Goal: Task Accomplishment & Management: Manage account settings

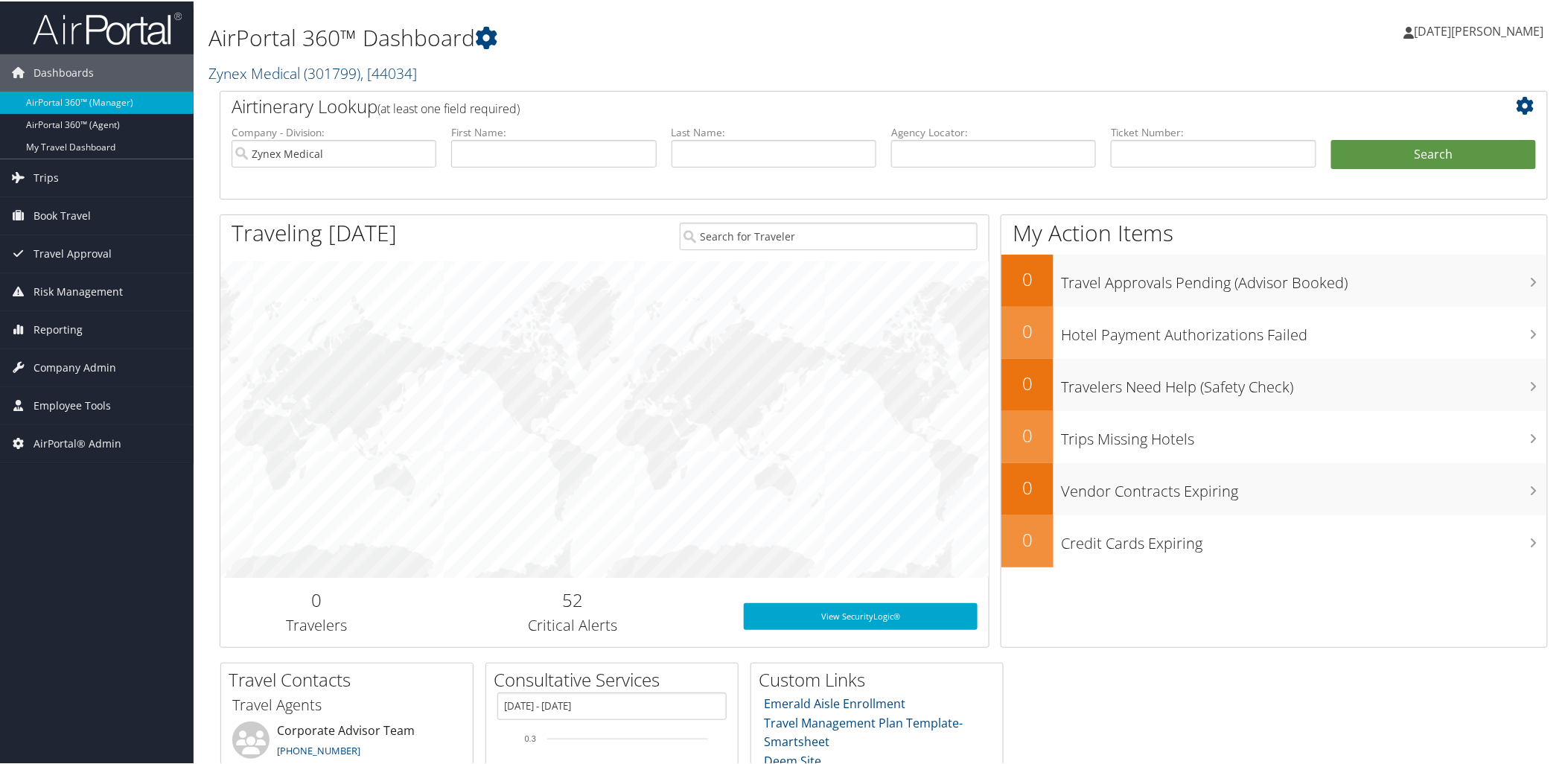
click at [265, 75] on link "Zynex Medical ( 301799 ) , [ 44034 ]" at bounding box center [313, 71] width 209 height 20
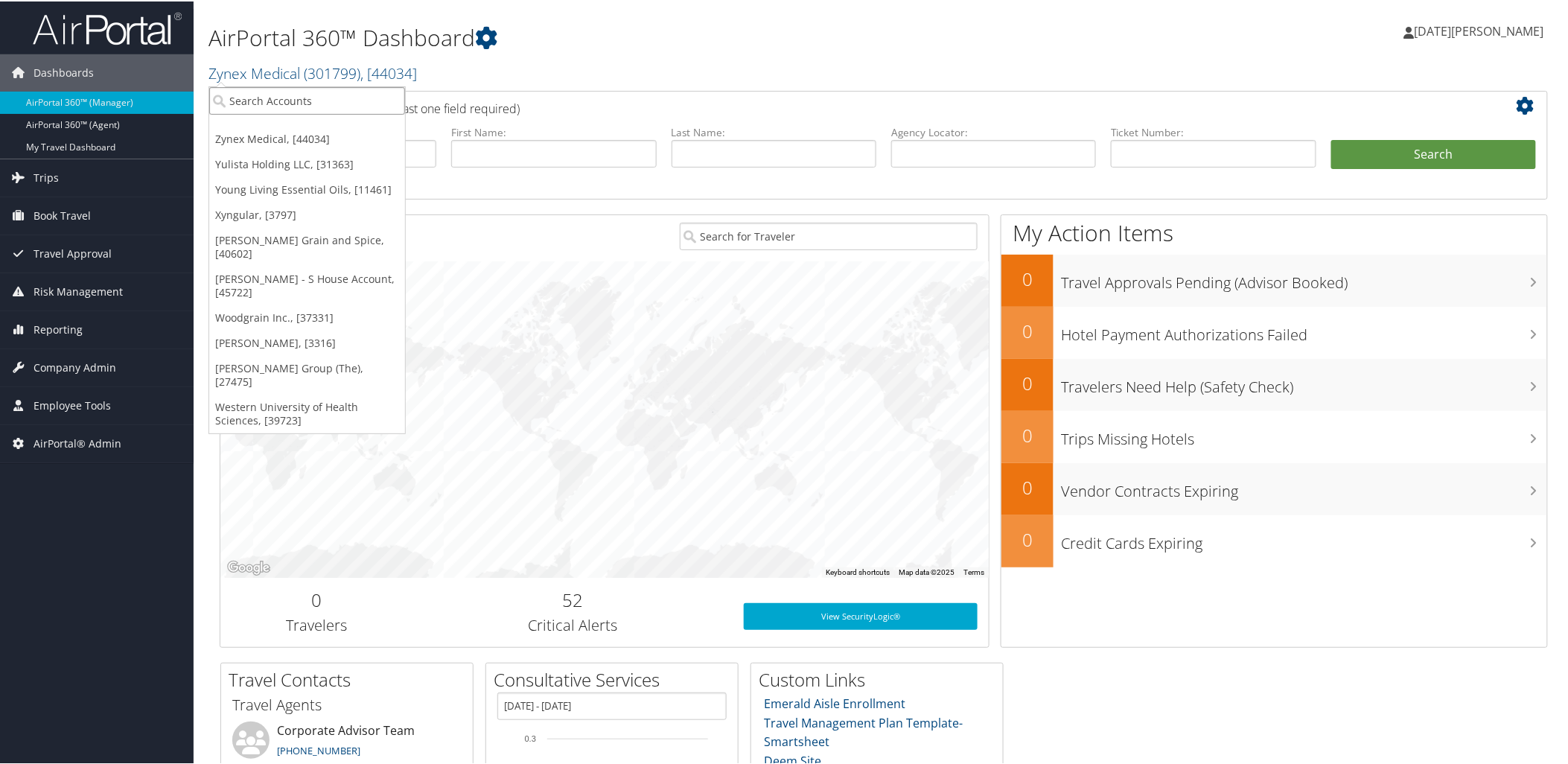
click at [280, 99] on input "search" at bounding box center [307, 99] width 196 height 27
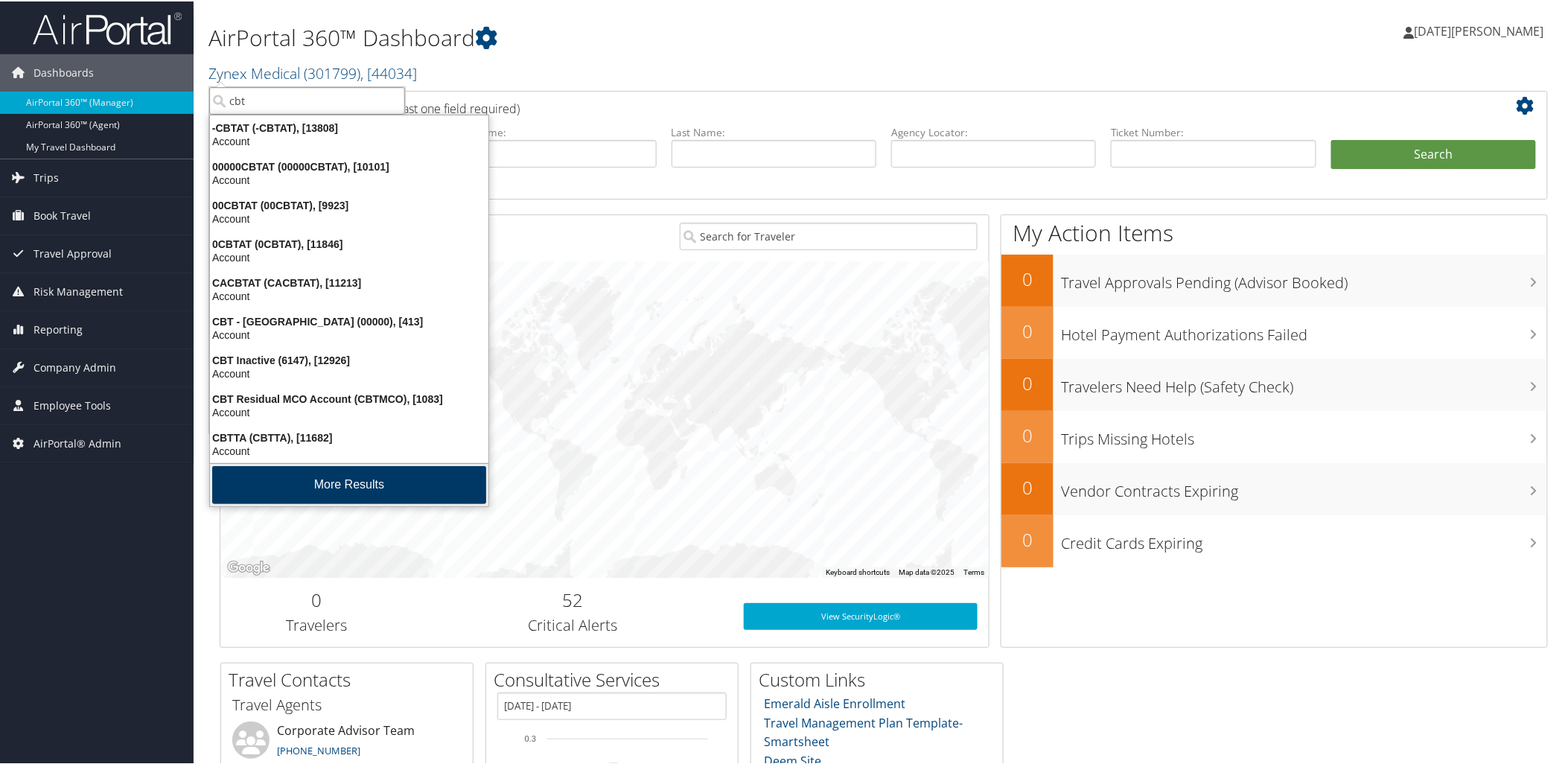
click at [283, 481] on button "More Results" at bounding box center [349, 483] width 274 height 38
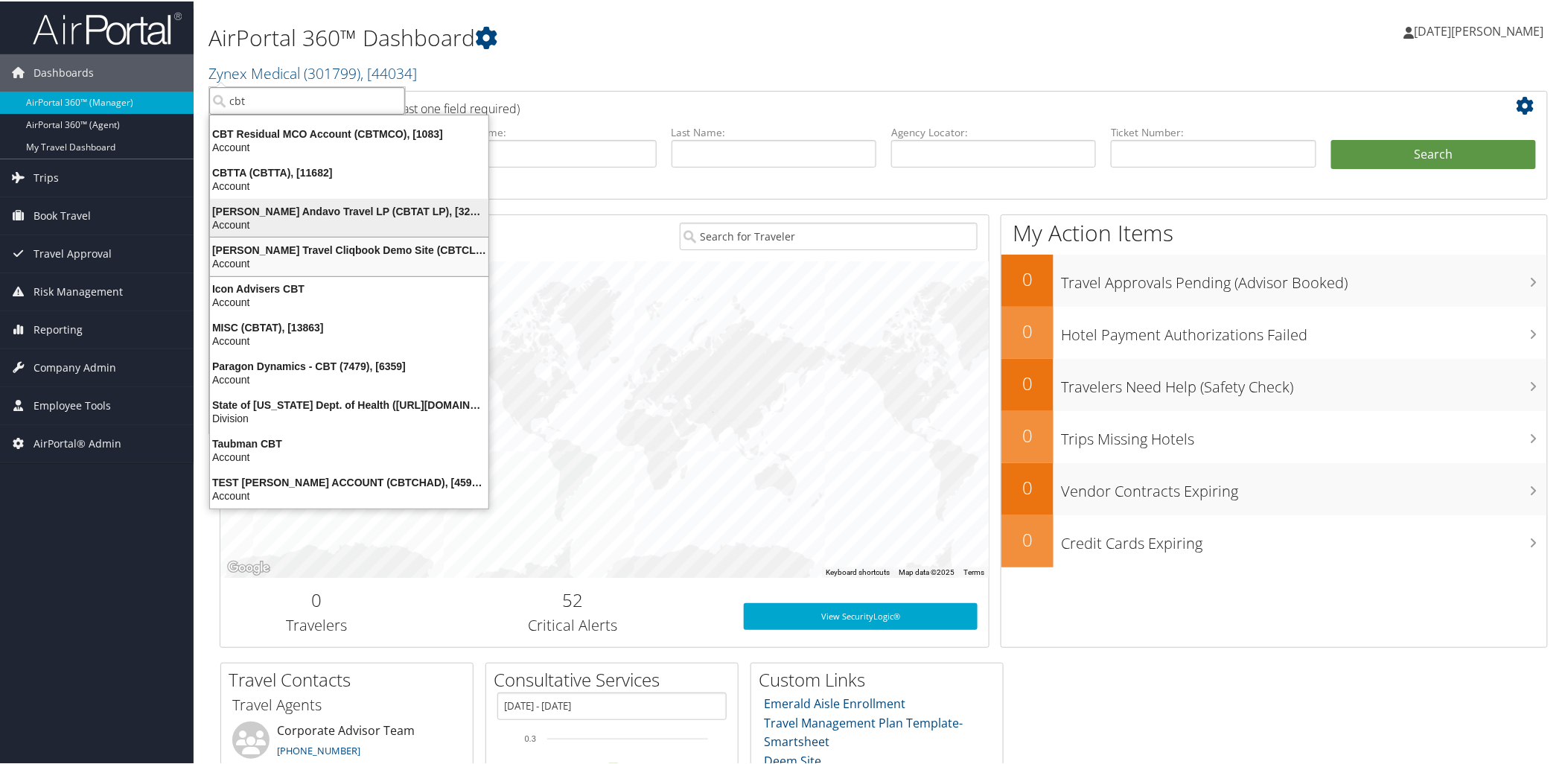
scroll to position [268, 0]
type input "cbtravel"
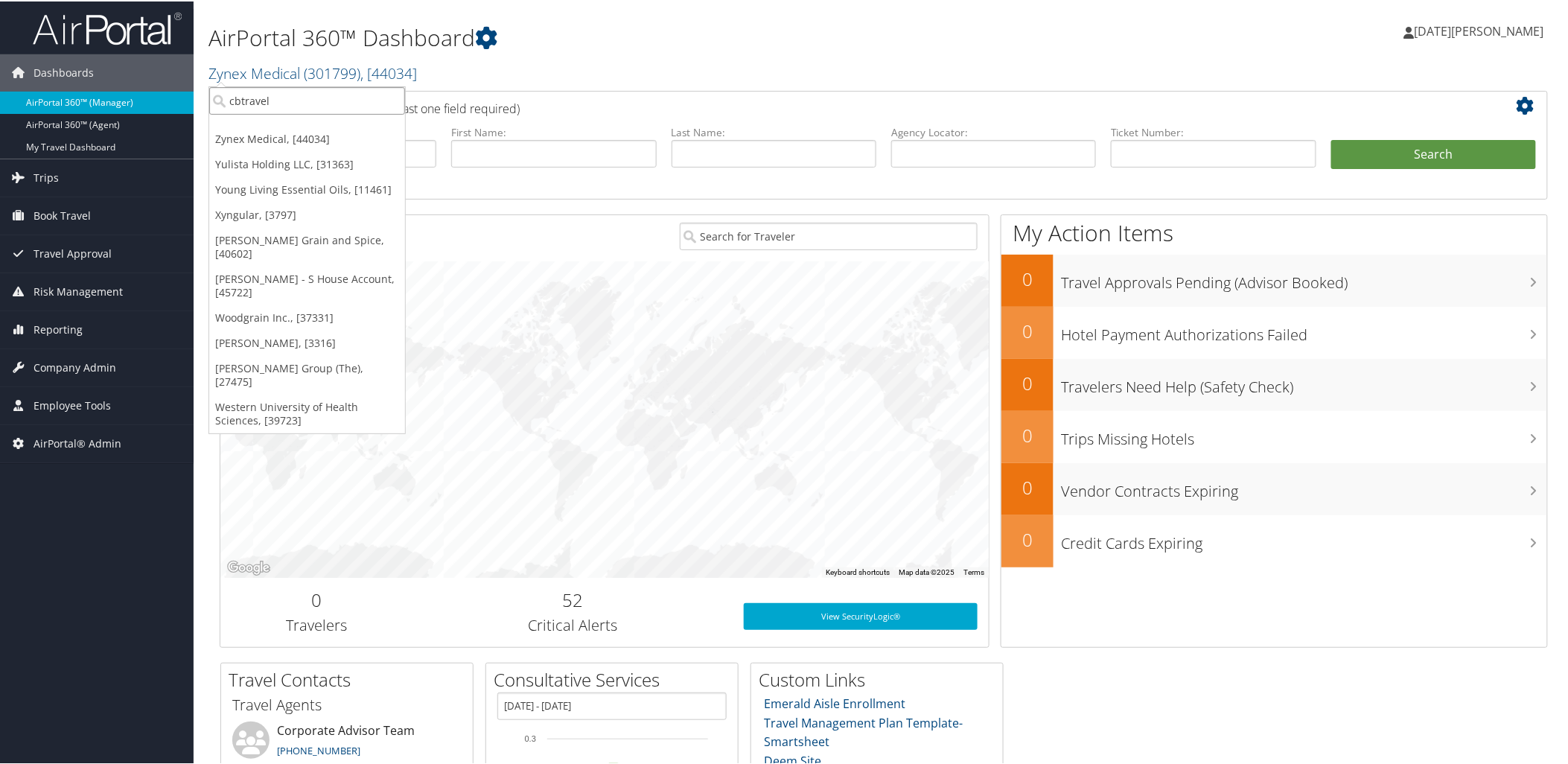
drag, startPoint x: 314, startPoint y: 102, endPoint x: 131, endPoint y: 93, distance: 183.2
click at [132, 93] on div "Dashboards AirPortal 360™ (Manager) AirPortal 360™ (Agent) My Travel Dashboard …" at bounding box center [787, 485] width 1573 height 970
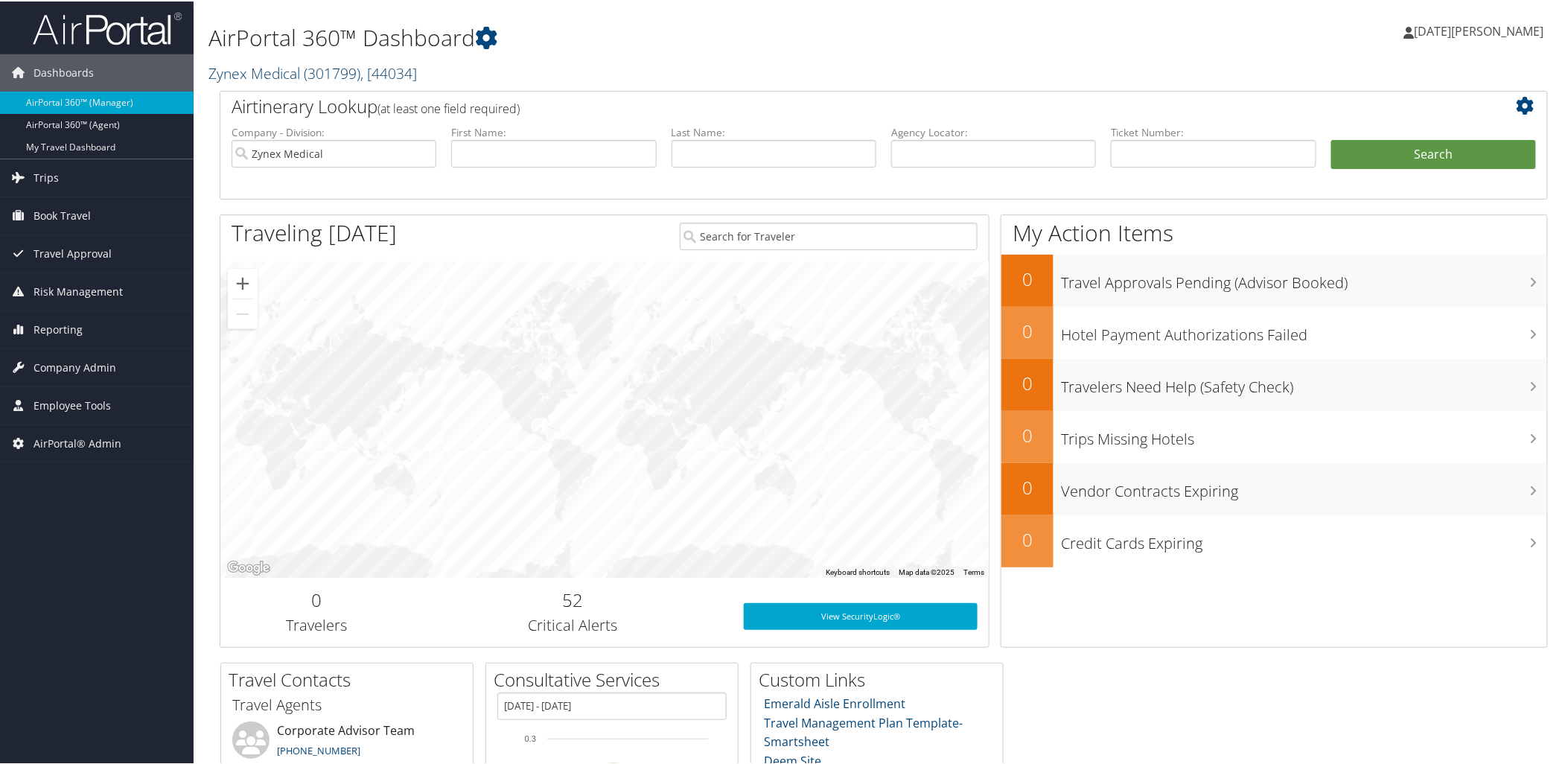
click at [274, 76] on link "Zynex Medical ( 301799 ) , [ 44034 ]" at bounding box center [313, 71] width 209 height 20
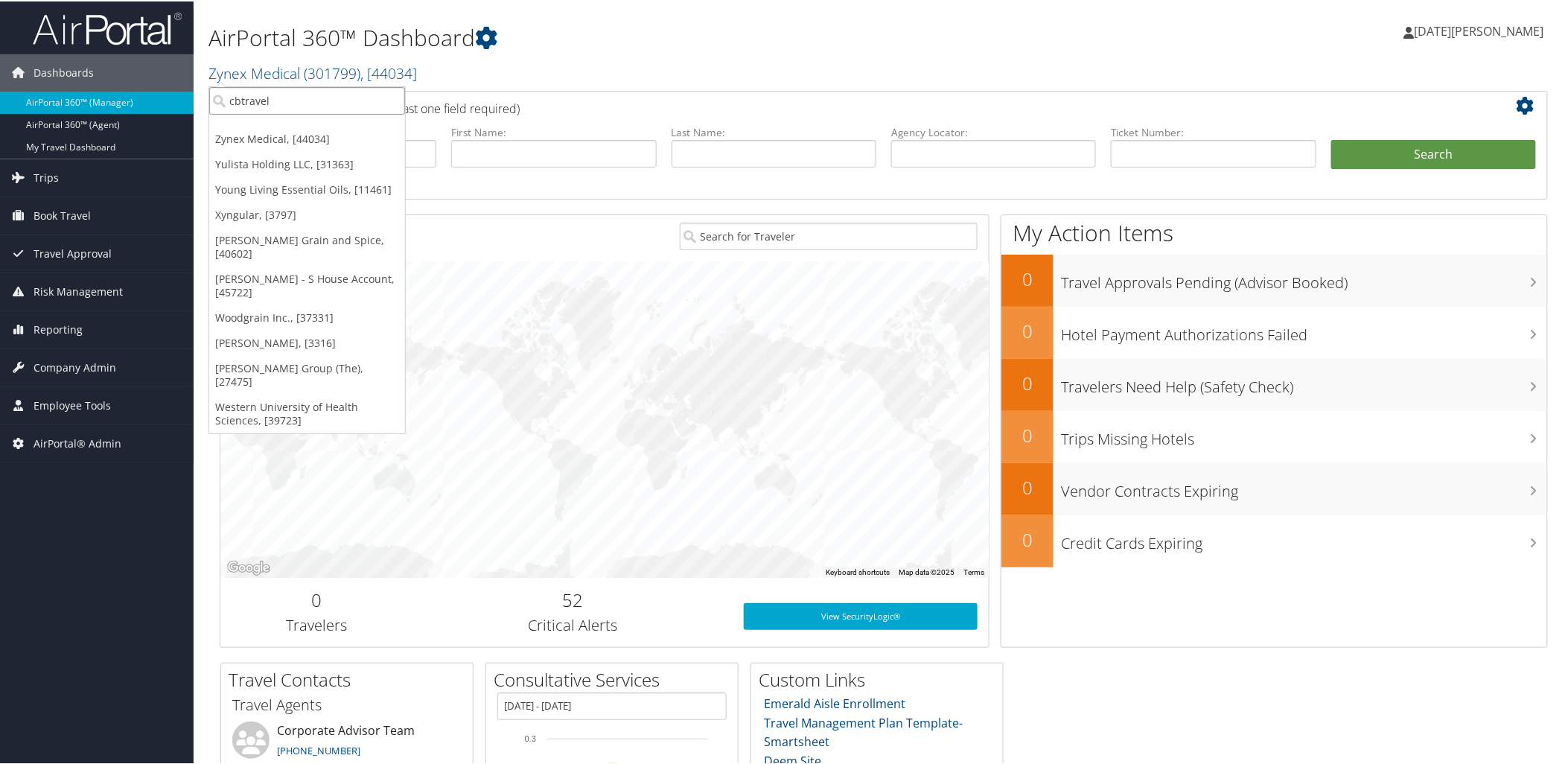
click at [272, 93] on input "cbtravel" at bounding box center [307, 99] width 196 height 27
paste input "C10001"
type input "C10001"
click at [276, 128] on div "Christopherson Business Travel - New (C10001), [45347]" at bounding box center [383, 126] width 365 height 14
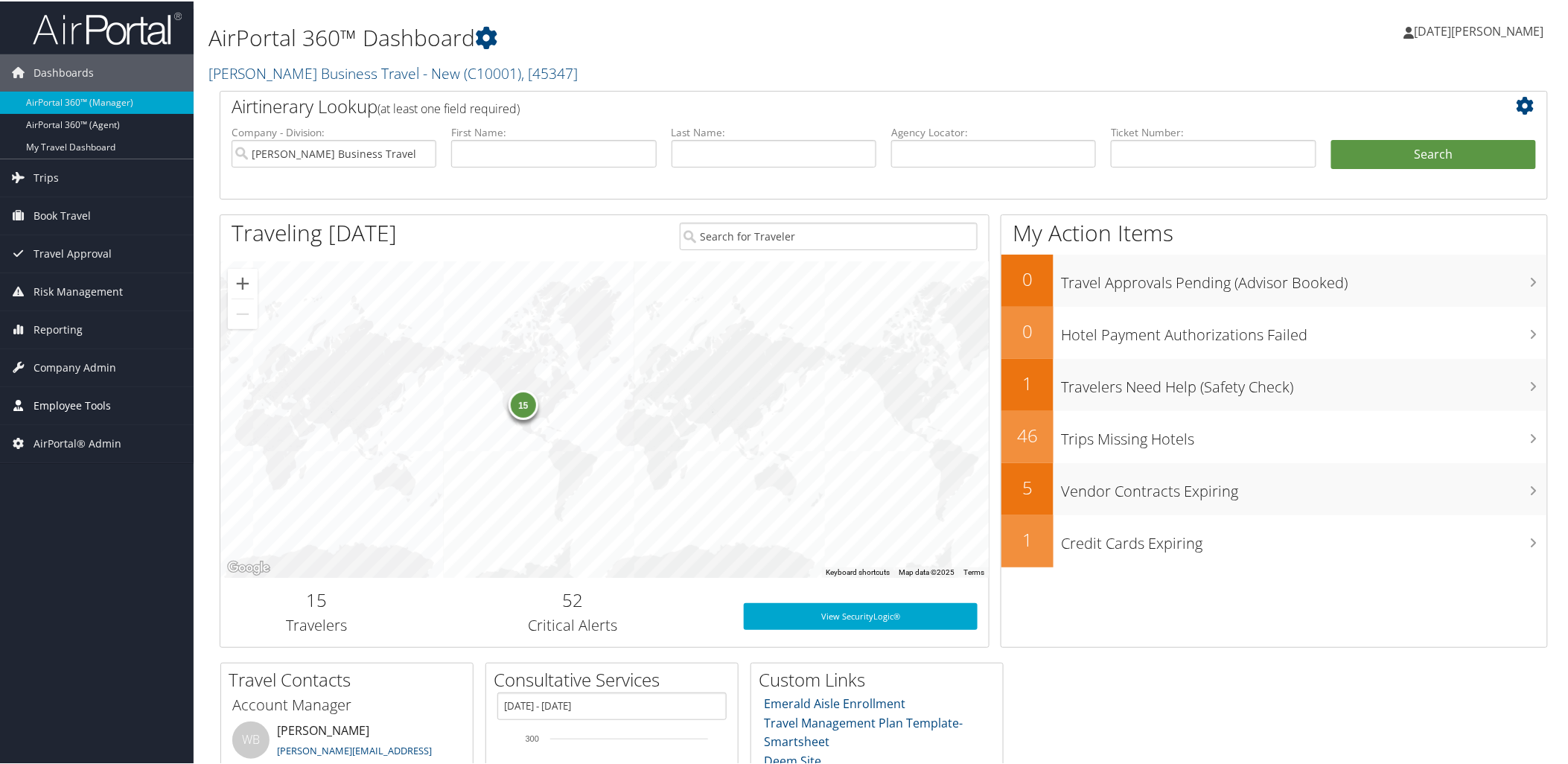
click at [69, 399] on span "Employee Tools" at bounding box center [72, 404] width 78 height 38
click at [56, 366] on span "Company Admin" at bounding box center [75, 366] width 82 height 38
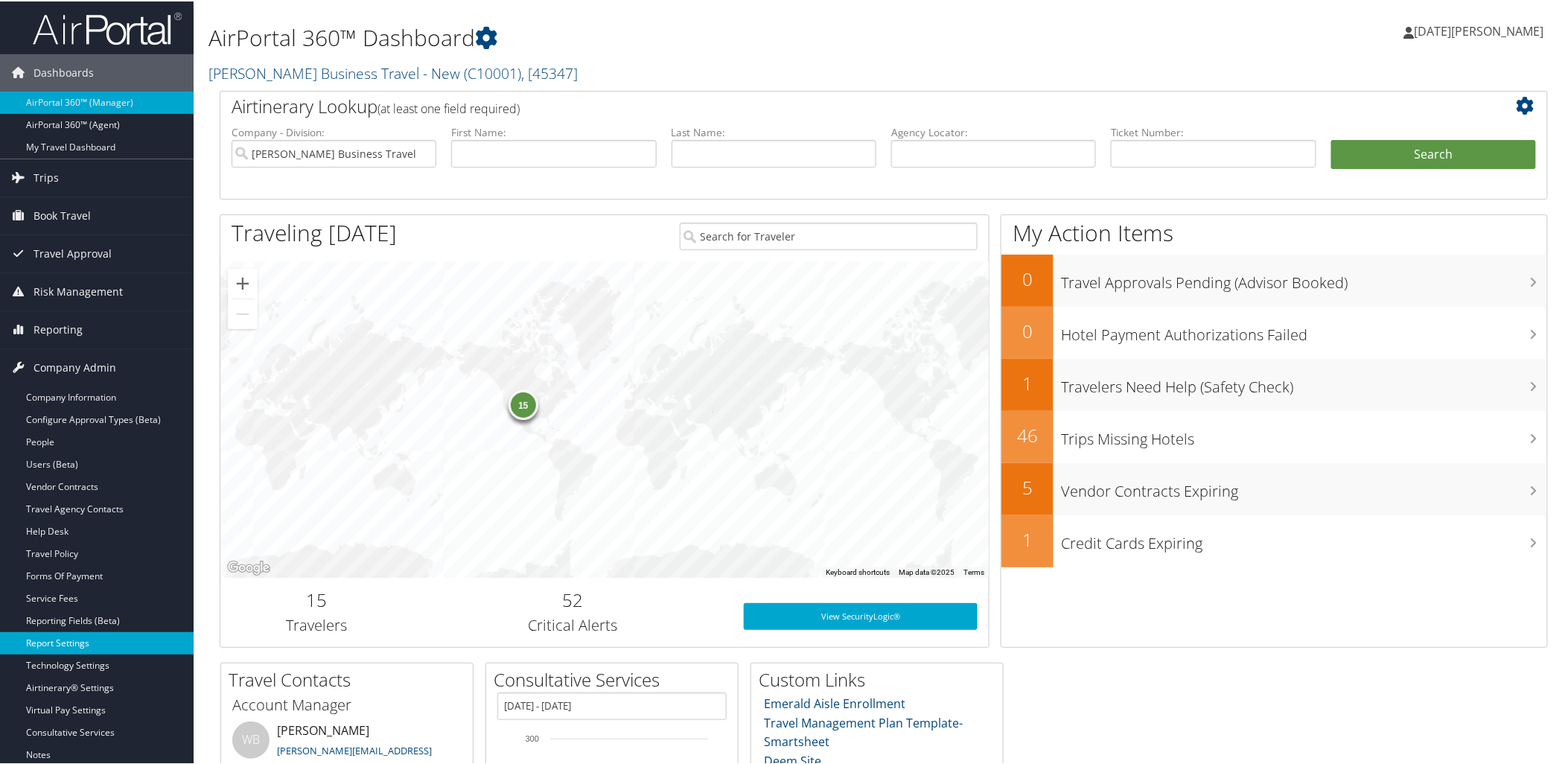
click at [71, 642] on link "Report Settings" at bounding box center [96, 641] width 193 height 22
